Goal: Communication & Community: Answer question/provide support

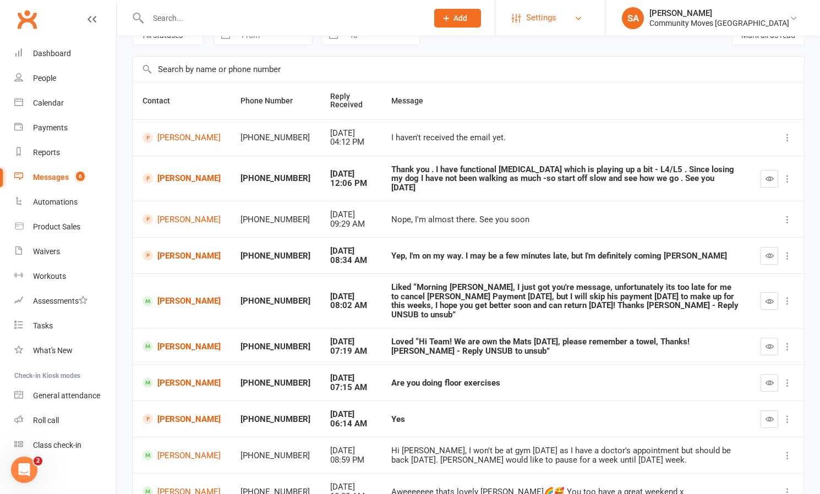
scroll to position [61, 0]
click at [770, 415] on icon "button" at bounding box center [769, 419] width 8 height 8
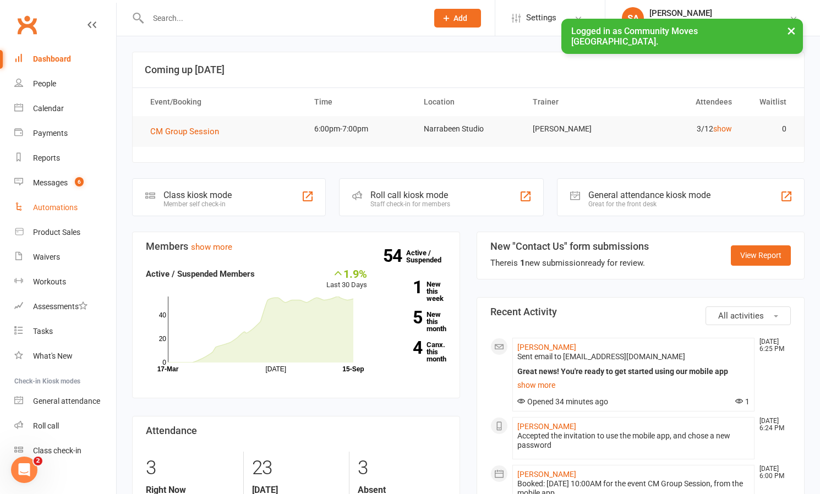
scroll to position [2, 0]
click at [56, 184] on div "Messages" at bounding box center [50, 180] width 35 height 9
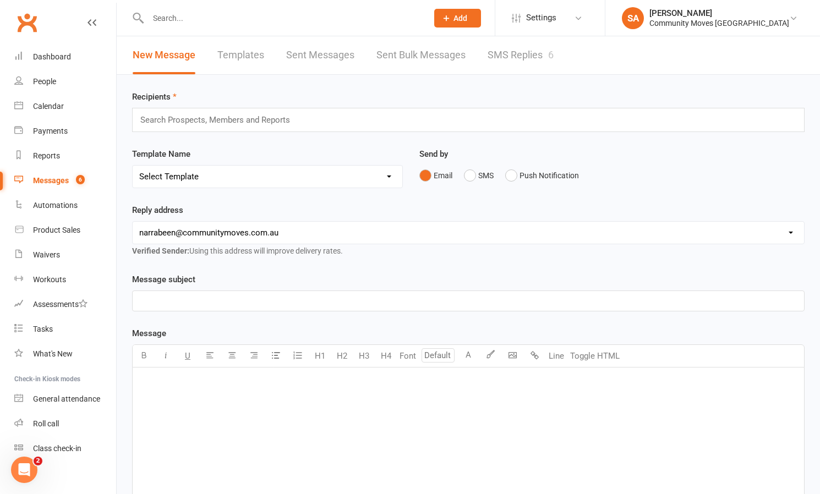
click at [494, 53] on link "SMS Replies 6" at bounding box center [521, 55] width 66 height 38
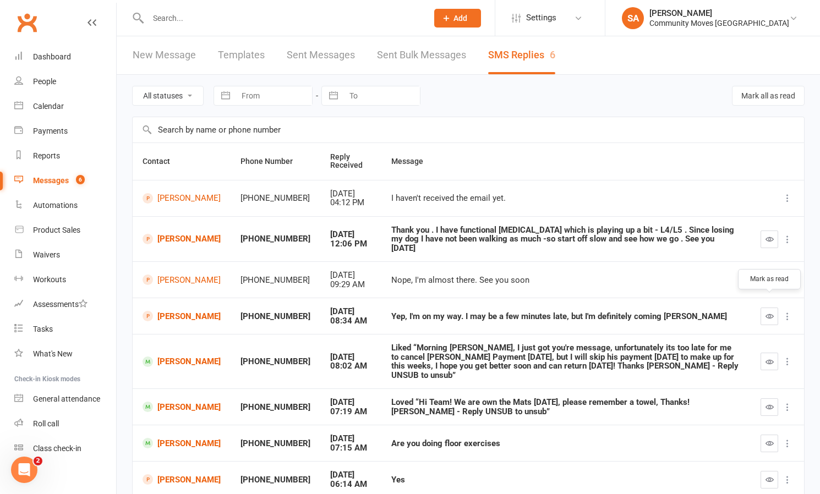
click at [769, 312] on icon "button" at bounding box center [769, 316] width 8 height 8
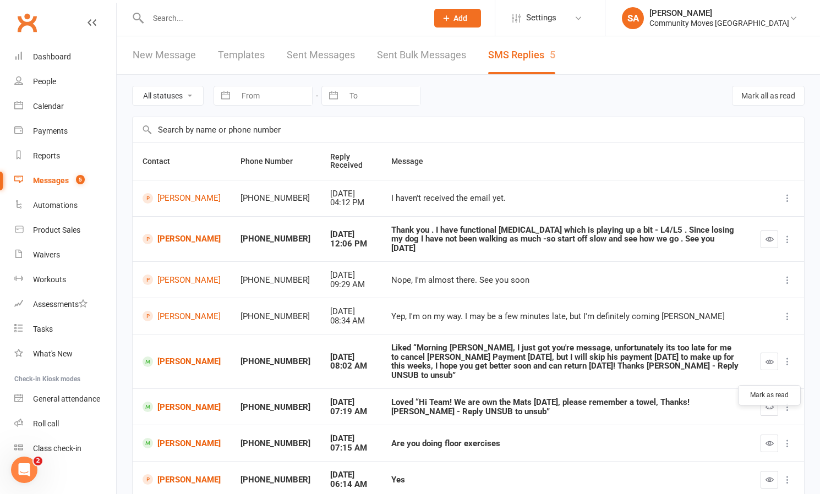
click at [773, 439] on icon "button" at bounding box center [769, 443] width 8 height 8
click at [771, 475] on icon "button" at bounding box center [769, 479] width 8 height 8
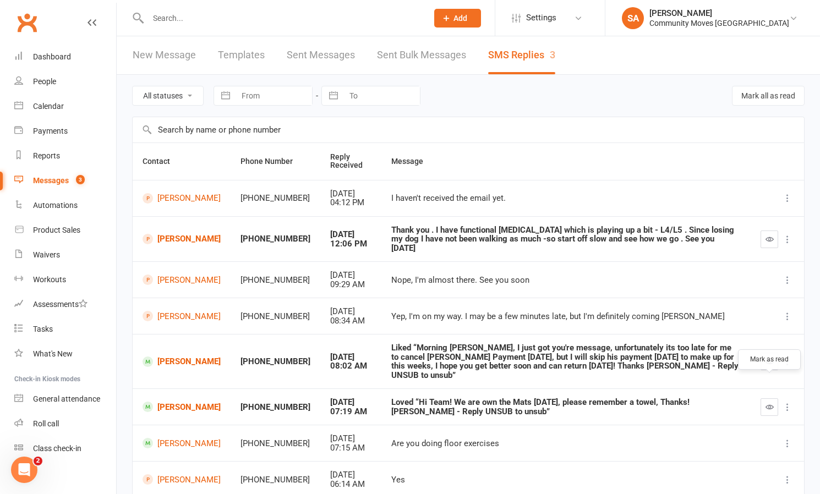
click at [762, 398] on button "button" at bounding box center [769, 407] width 18 height 18
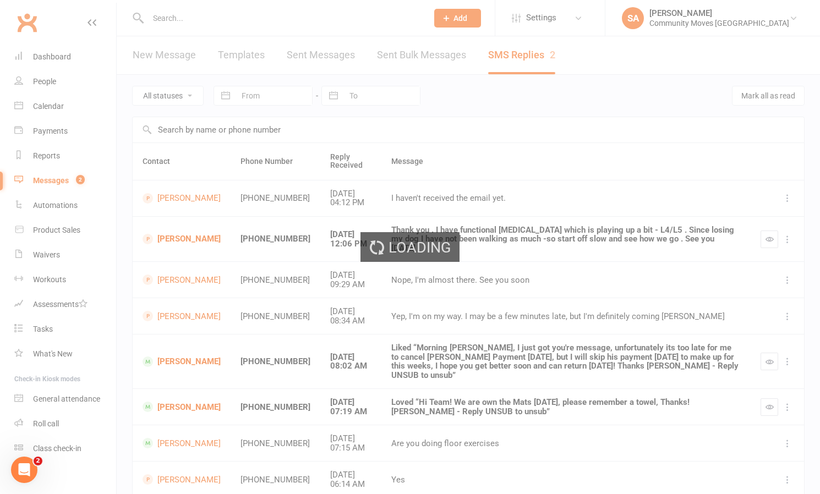
click at [770, 343] on div "Loading" at bounding box center [410, 247] width 820 height 494
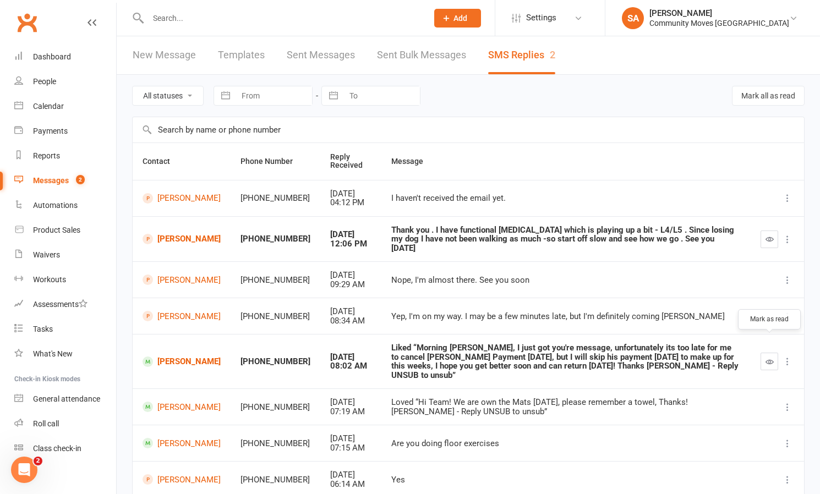
click at [773, 358] on icon "button" at bounding box center [769, 362] width 8 height 8
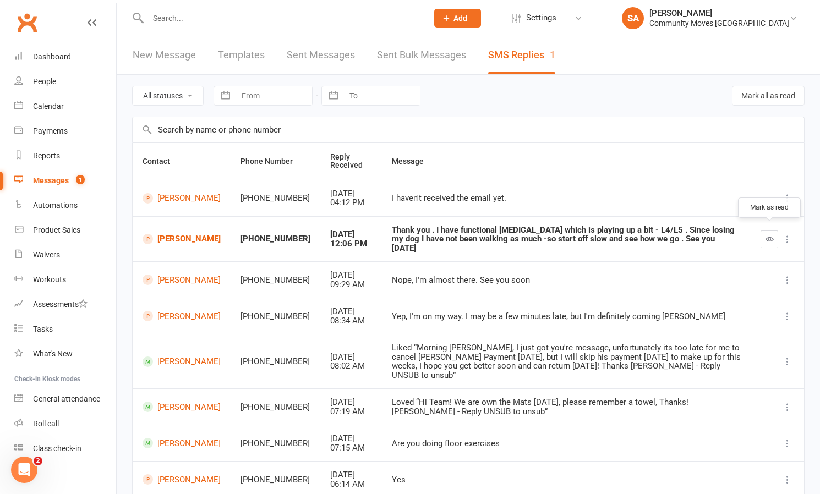
click at [773, 235] on icon "button" at bounding box center [769, 239] width 8 height 8
